Goal: Task Accomplishment & Management: Manage account settings

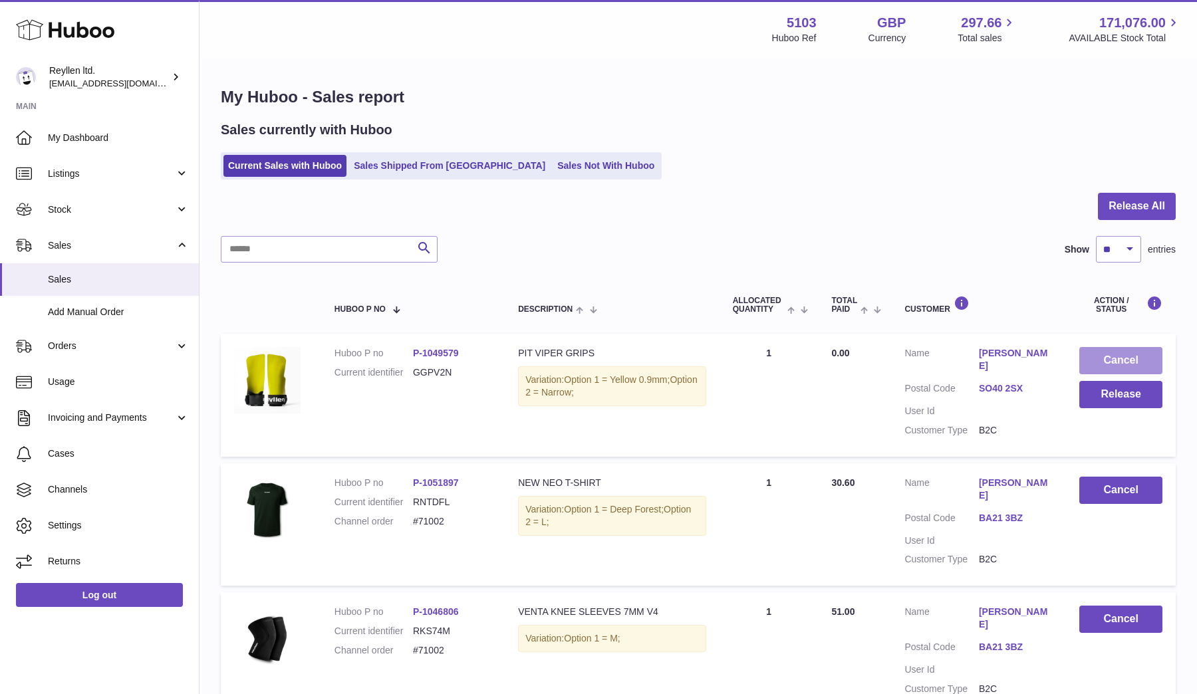
click at [1108, 358] on button "Cancel" at bounding box center [1120, 360] width 83 height 27
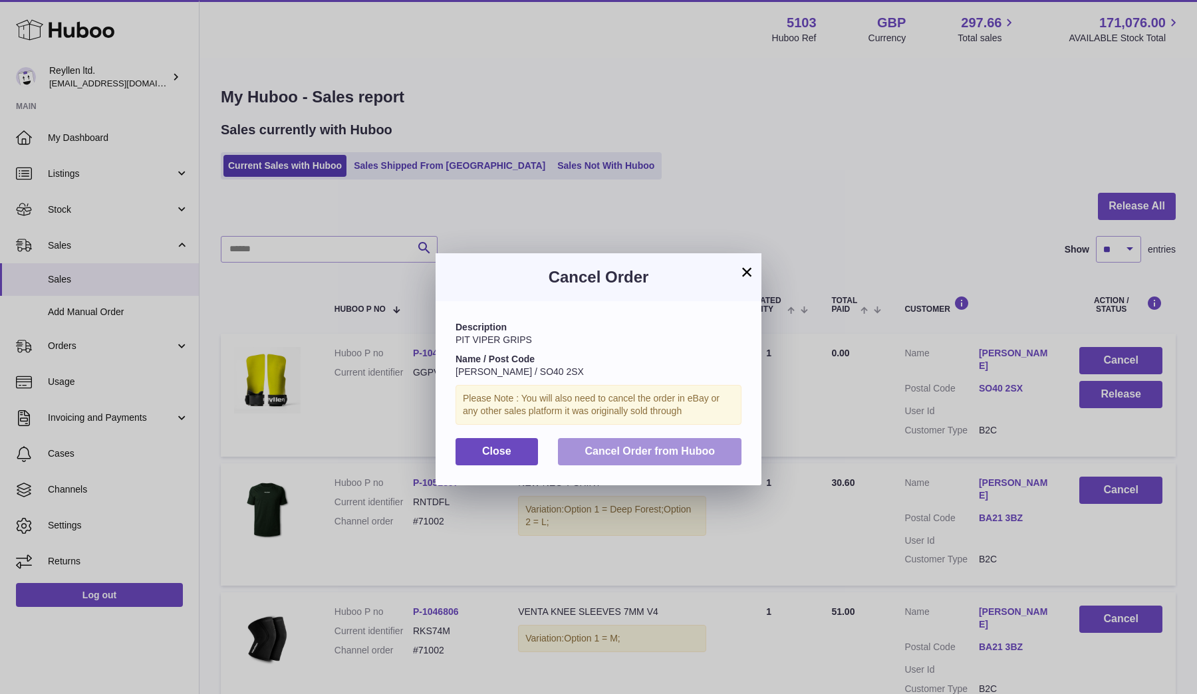
click at [630, 453] on span "Cancel Order from Huboo" at bounding box center [649, 450] width 130 height 11
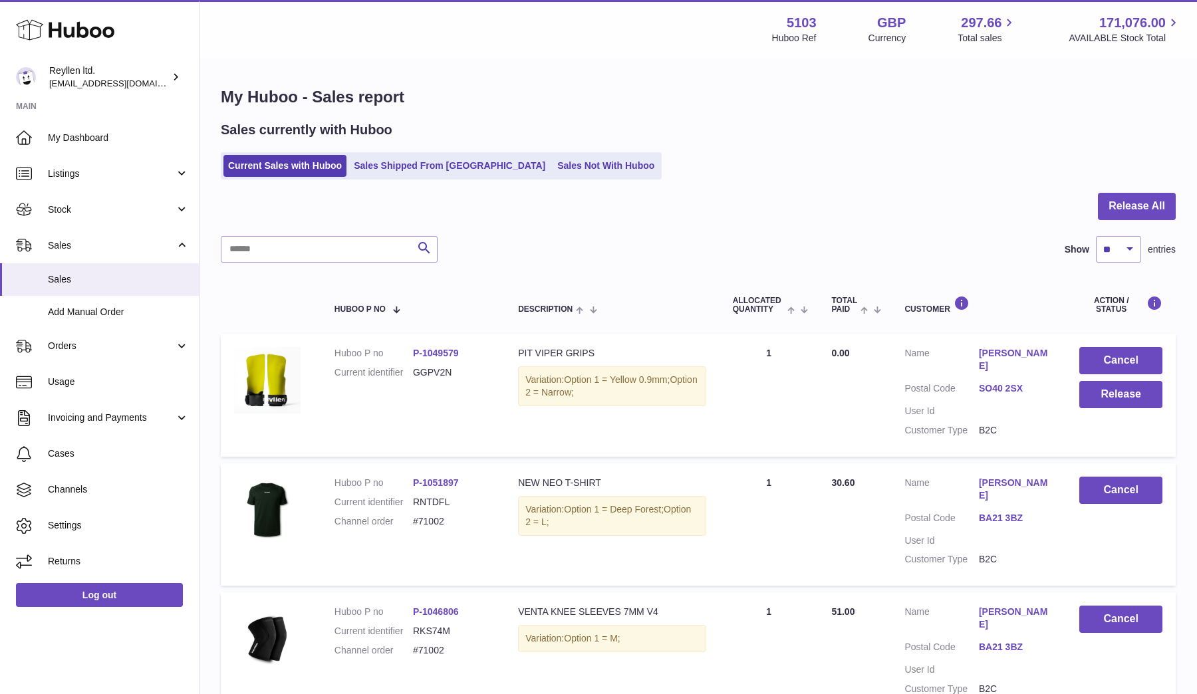
click at [1116, 338] on td "Cancel Release" at bounding box center [1121, 395] width 110 height 122
click at [1114, 356] on button "Cancel" at bounding box center [1120, 360] width 83 height 27
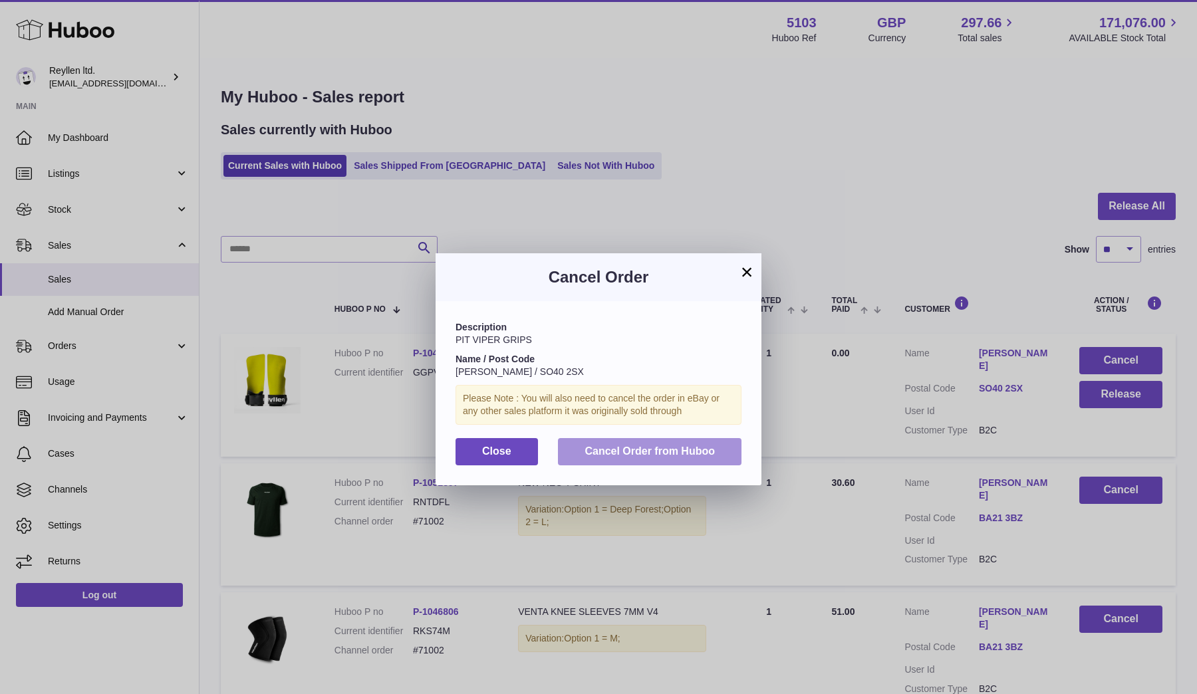
click at [644, 452] on span "Cancel Order from Huboo" at bounding box center [649, 450] width 130 height 11
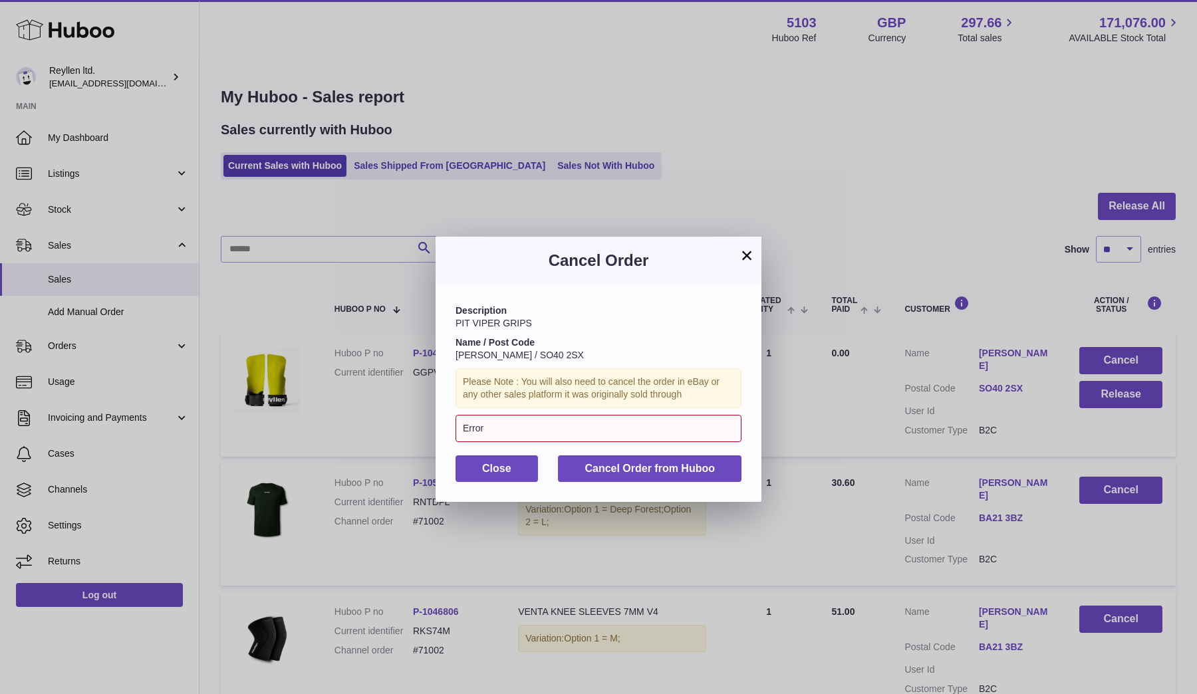
click at [525, 401] on div "Please Note : You will also need to cancel the order in eBay or any other sales…" at bounding box center [598, 388] width 286 height 40
click at [523, 429] on div "Error" at bounding box center [598, 428] width 286 height 27
click at [481, 427] on div "Error" at bounding box center [598, 428] width 286 height 27
click at [499, 463] on span "Close" at bounding box center [496, 468] width 29 height 11
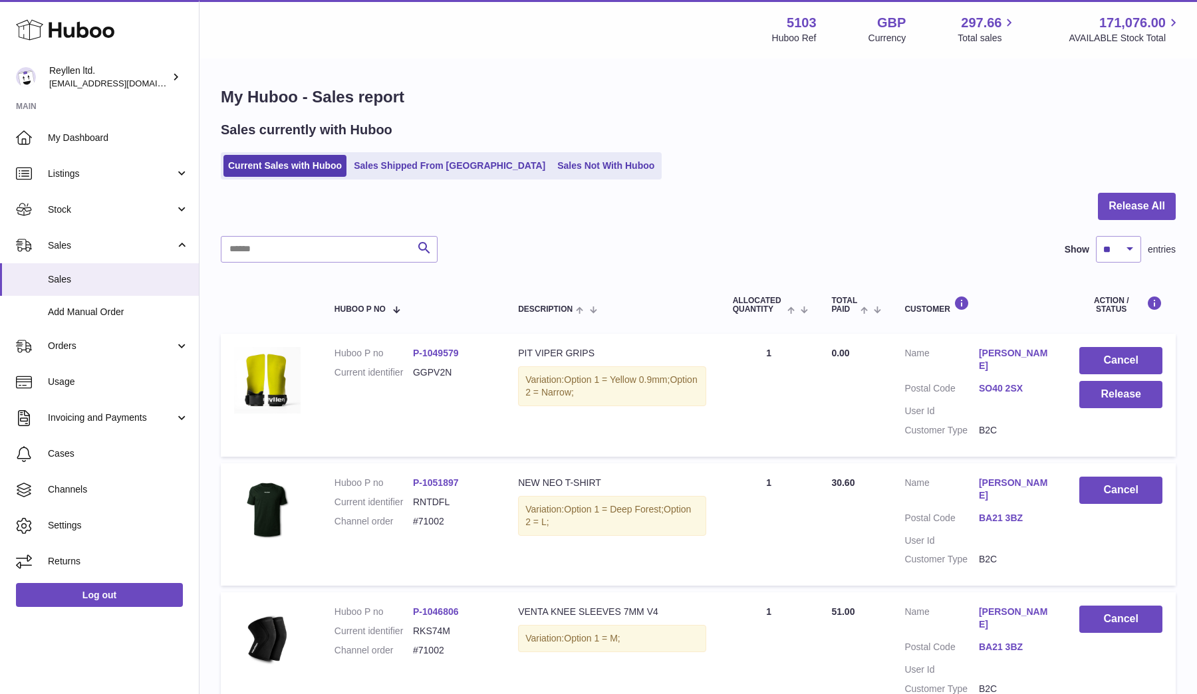
click at [1029, 352] on link "[PERSON_NAME]" at bounding box center [1016, 359] width 74 height 25
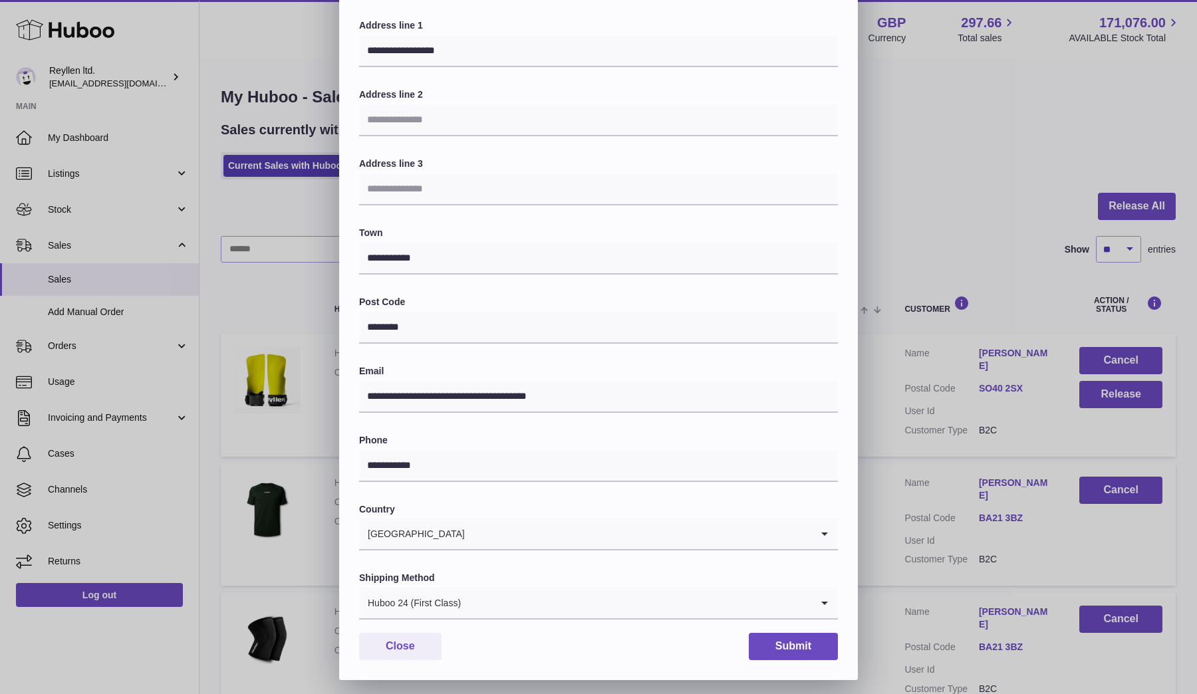
scroll to position [137, 0]
click at [404, 649] on button "Close" at bounding box center [400, 647] width 82 height 27
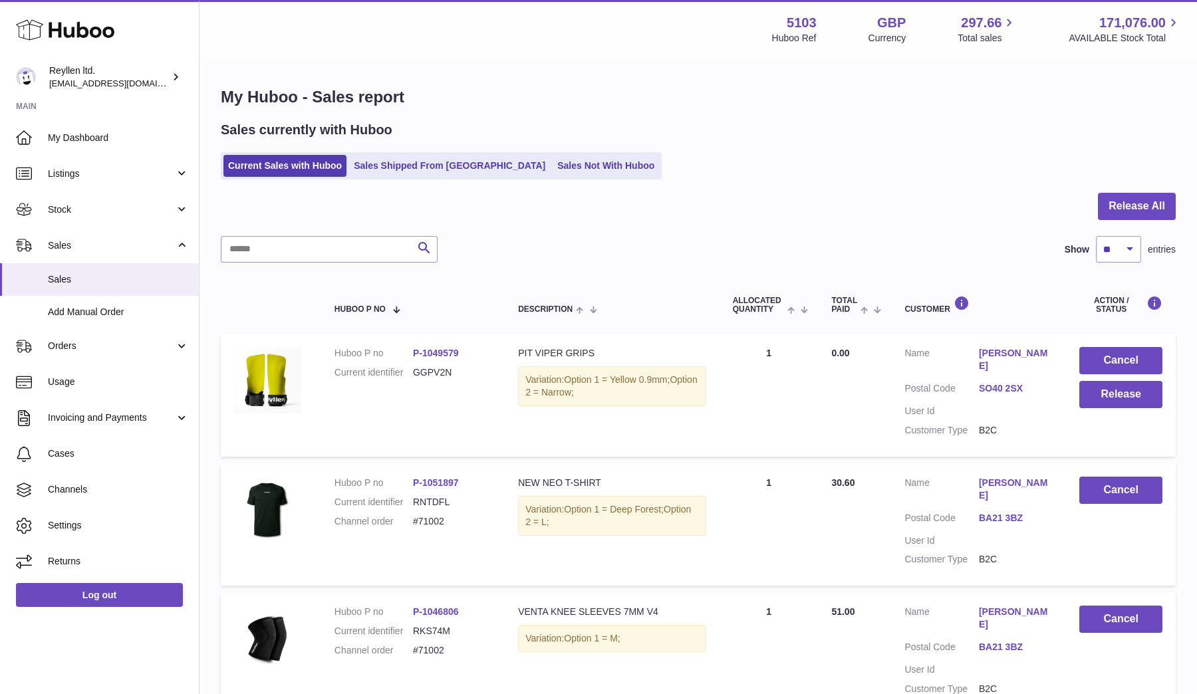
scroll to position [0, 0]
click at [1114, 361] on button "Cancel" at bounding box center [1120, 360] width 83 height 27
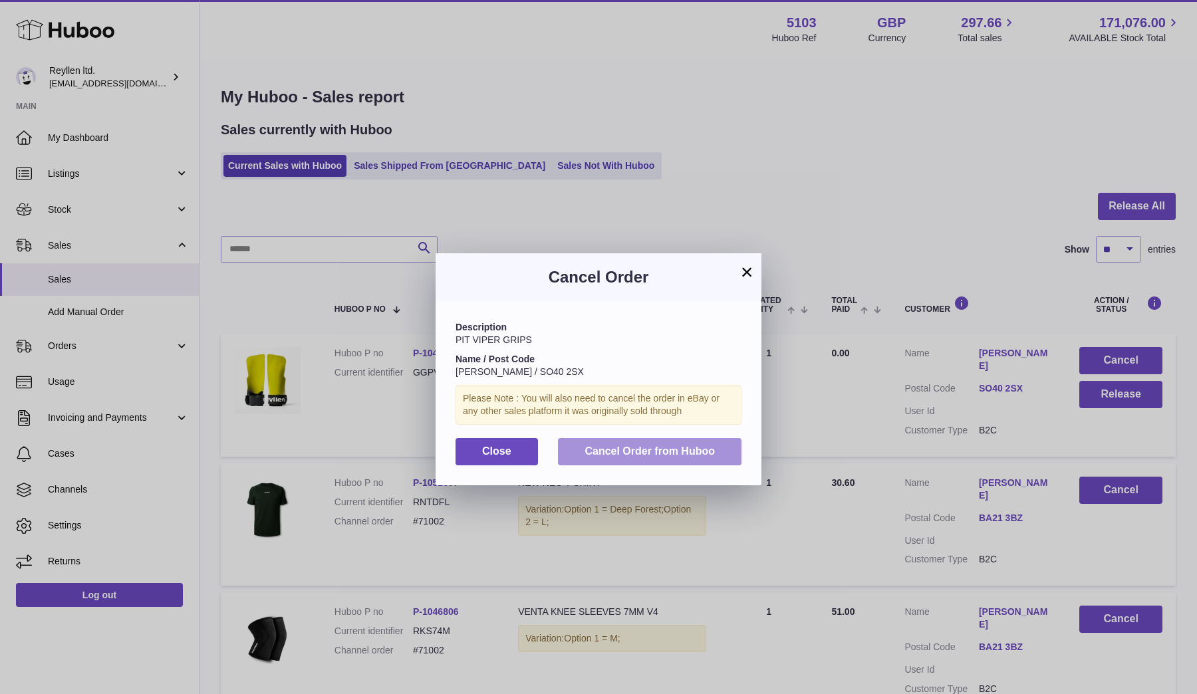
click at [609, 449] on span "Cancel Order from Huboo" at bounding box center [649, 450] width 130 height 11
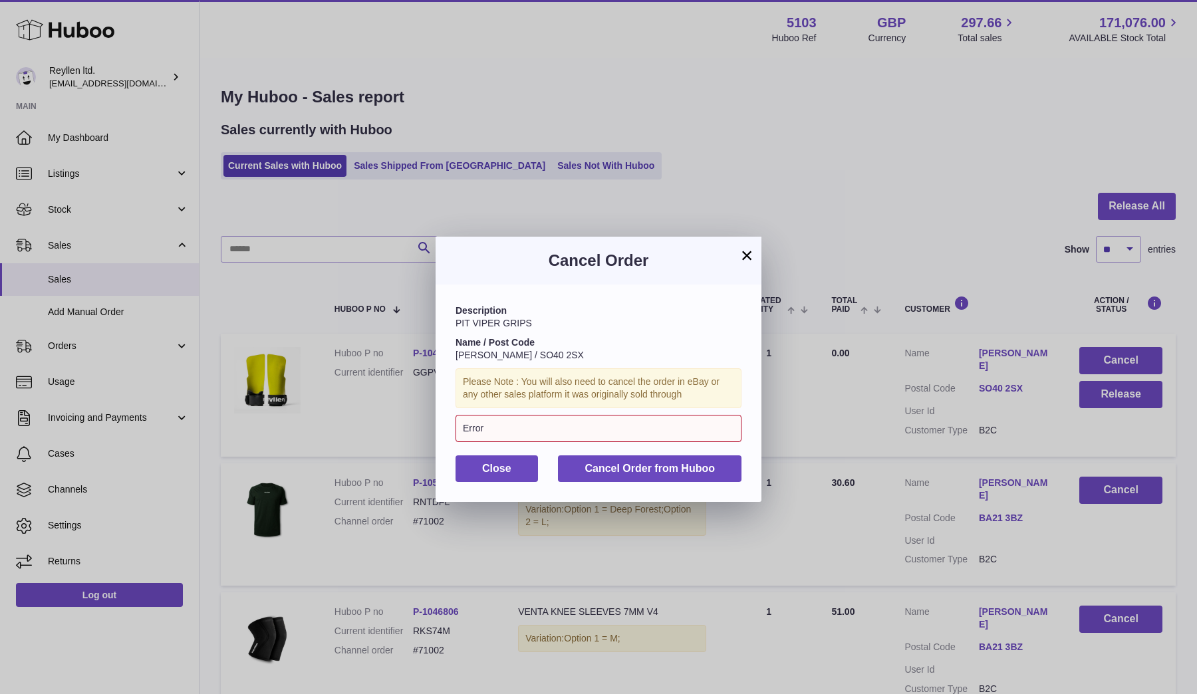
drag, startPoint x: 514, startPoint y: 423, endPoint x: 445, endPoint y: 427, distance: 68.6
click at [445, 427] on div "Description PIT VIPER GRIPS Name / Post Code Fiona Beecham / SO40 2SX Please No…" at bounding box center [598, 393] width 326 height 217
click at [748, 255] on button "×" at bounding box center [747, 255] width 16 height 16
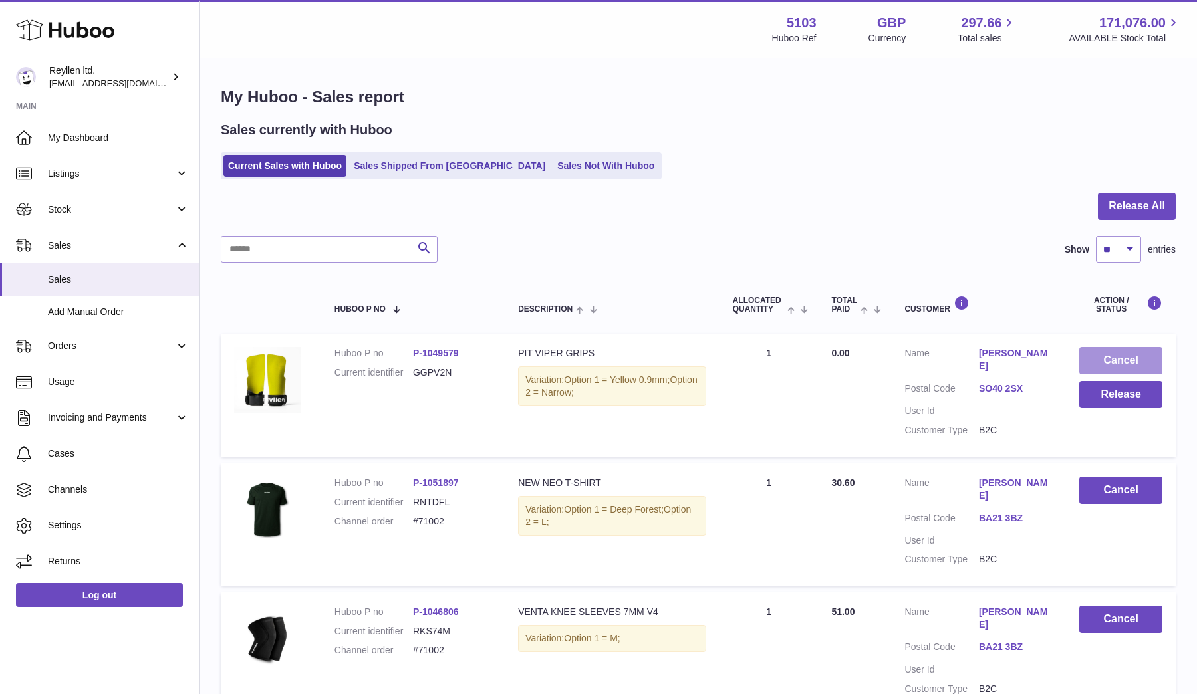
click at [1114, 350] on button "Cancel" at bounding box center [1120, 360] width 83 height 27
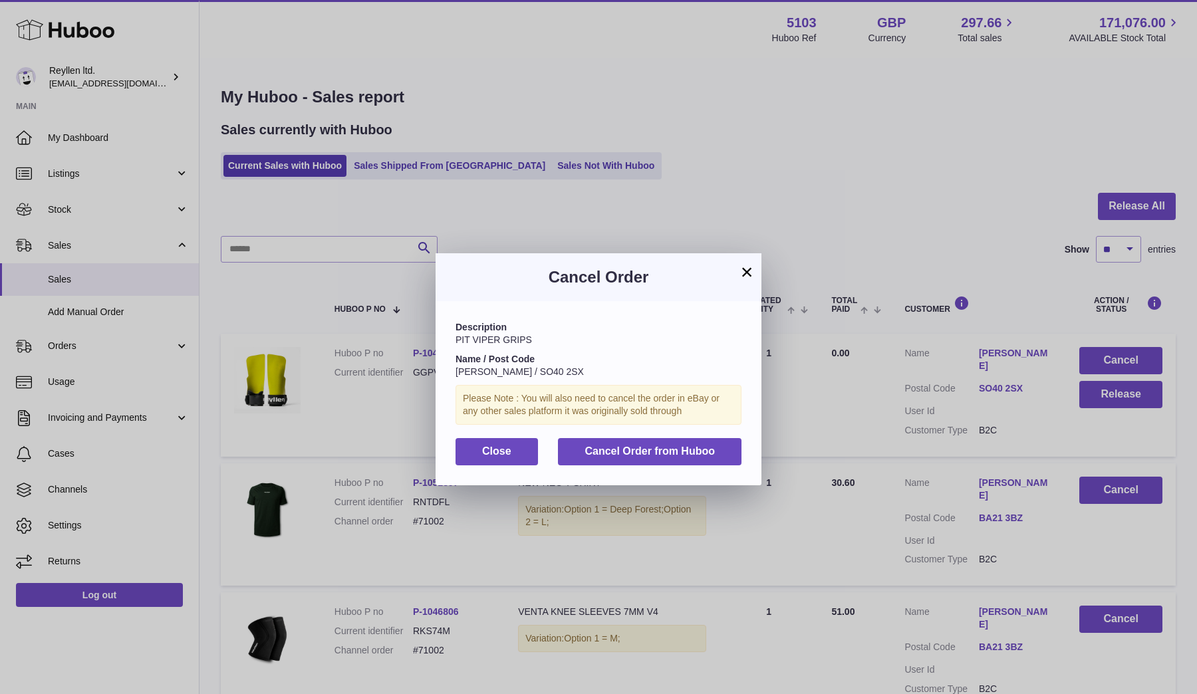
click at [659, 463] on div "Description PIT VIPER GRIPS Name / Post Code [PERSON_NAME] / SO40 2SX Please No…" at bounding box center [598, 392] width 326 height 183
click at [655, 447] on span "Cancel Order from Huboo" at bounding box center [649, 450] width 130 height 11
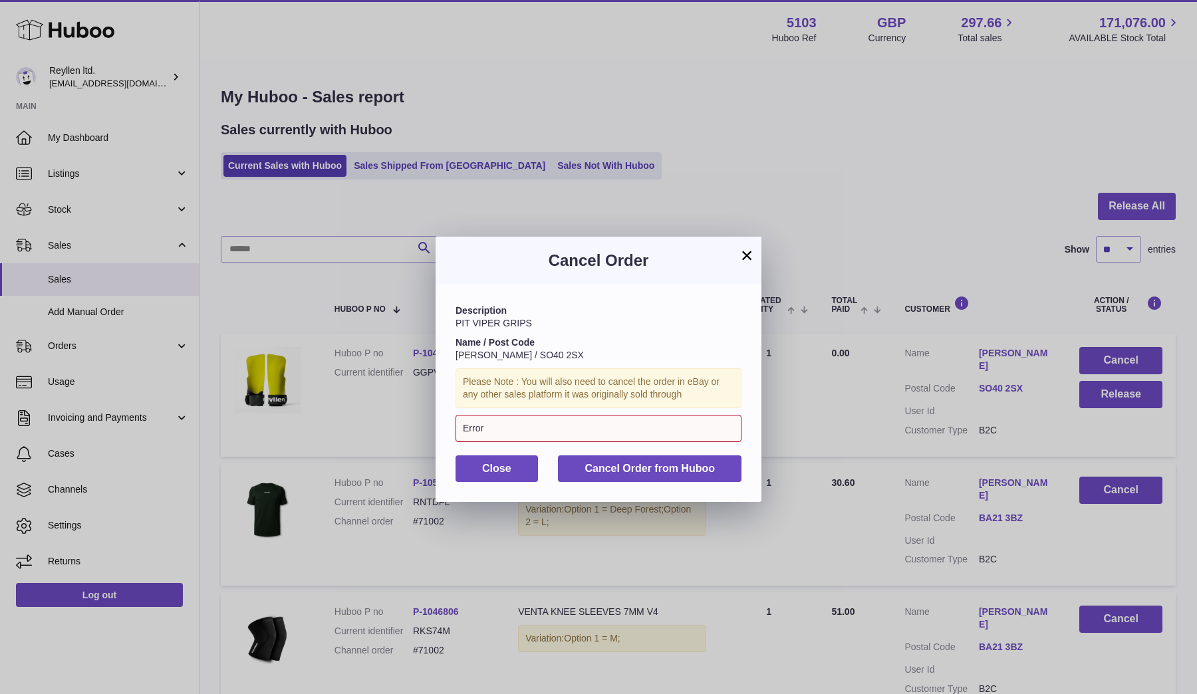
click at [753, 256] on button "×" at bounding box center [747, 255] width 16 height 16
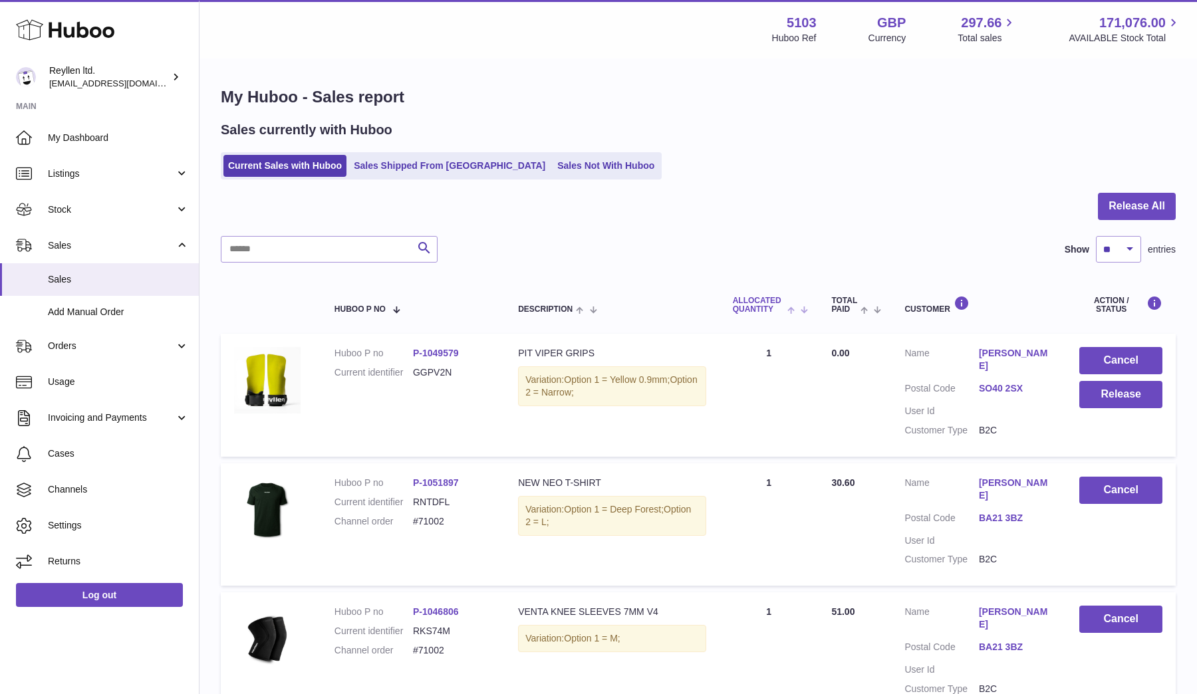
click at [293, 217] on div at bounding box center [698, 214] width 955 height 43
